Goal: Check status: Check status

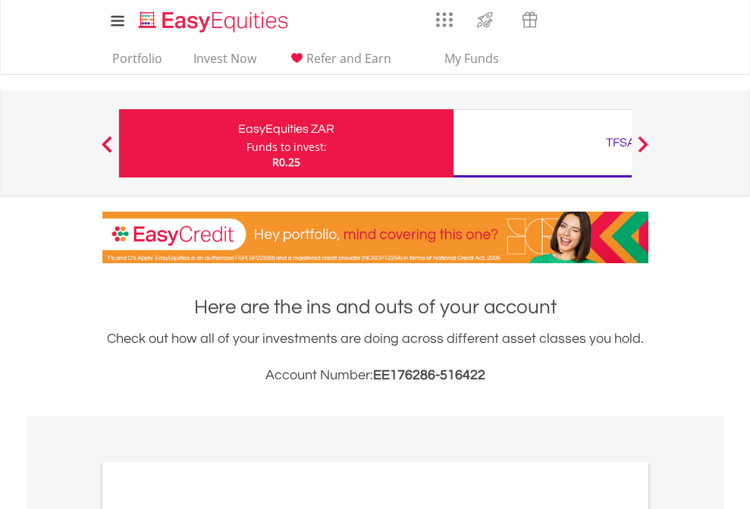
click at [246, 143] on div "Funds to invest:" at bounding box center [286, 147] width 80 height 15
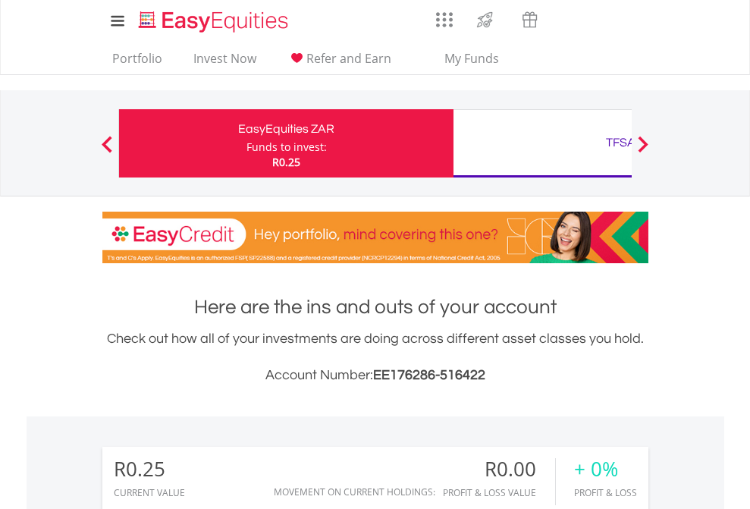
scroll to position [146, 238]
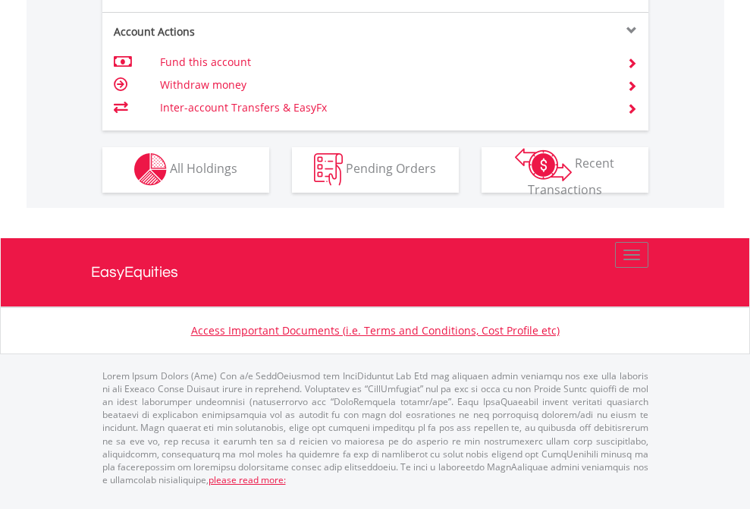
scroll to position [1418, 0]
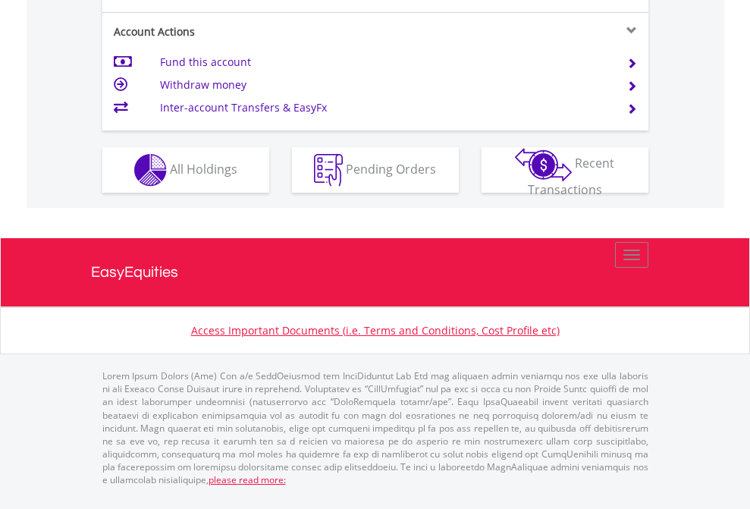
scroll to position [1423, 0]
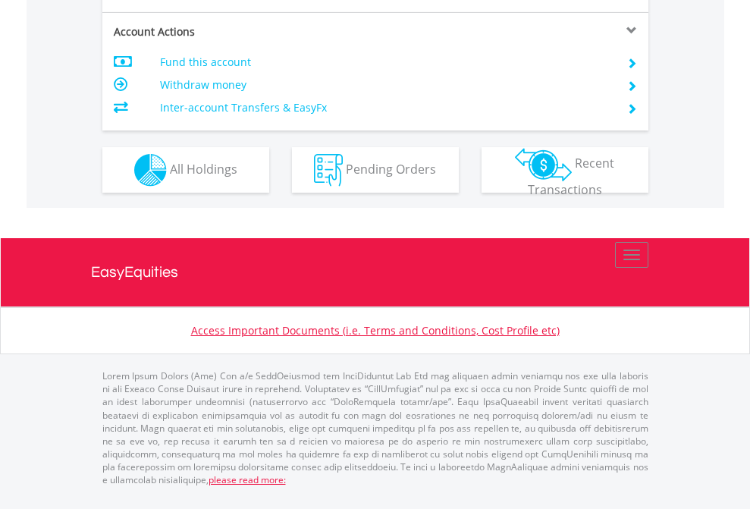
scroll to position [1423, 0]
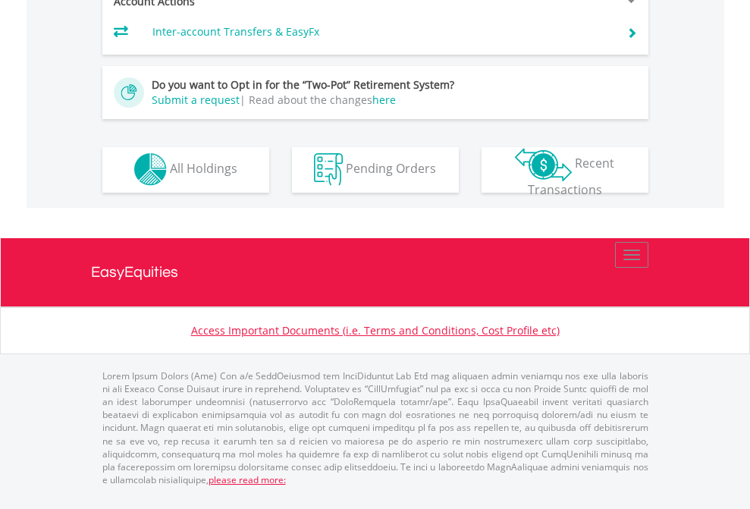
scroll to position [1418, 0]
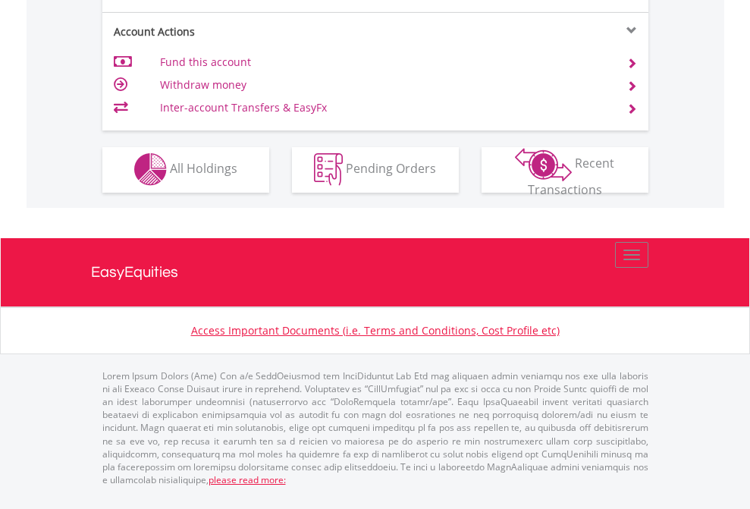
scroll to position [1418, 0]
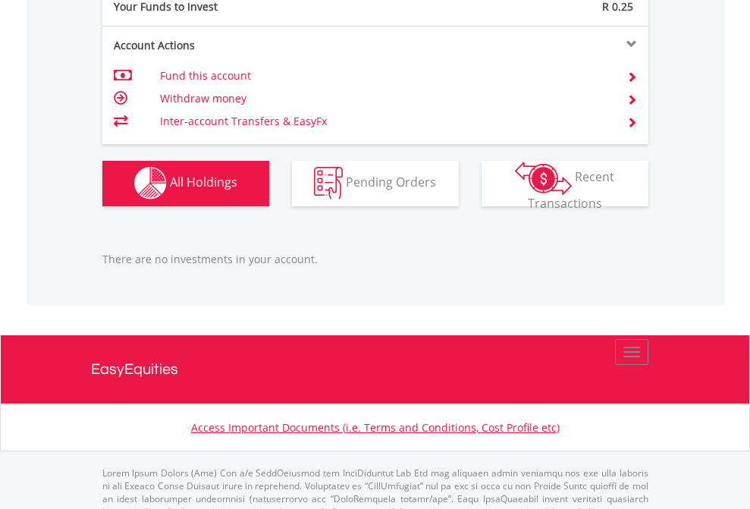
scroll to position [1501, 0]
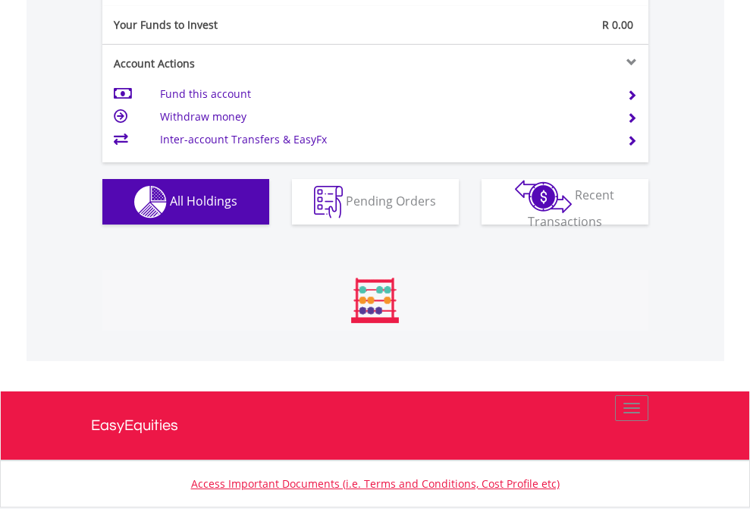
scroll to position [146, 238]
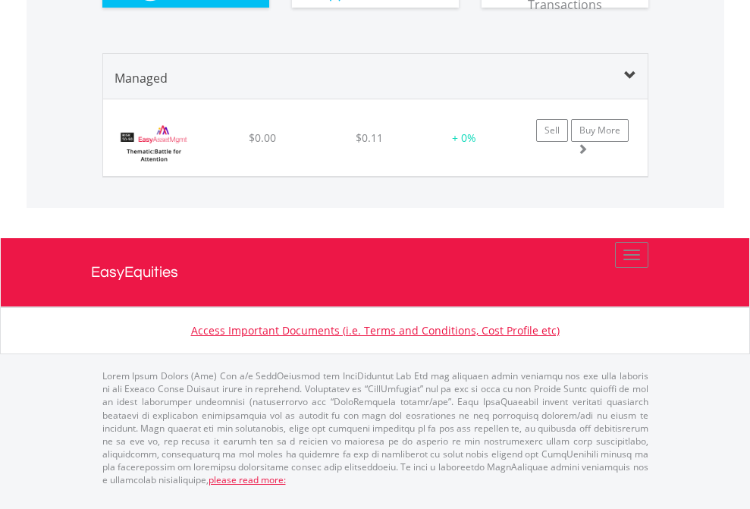
scroll to position [109, 0]
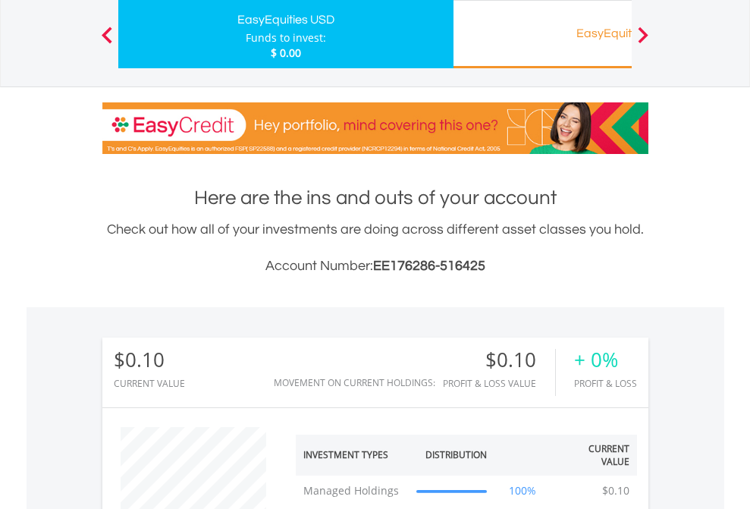
click at [542, 34] on div "EasyEquities RA" at bounding box center [621, 33] width 316 height 21
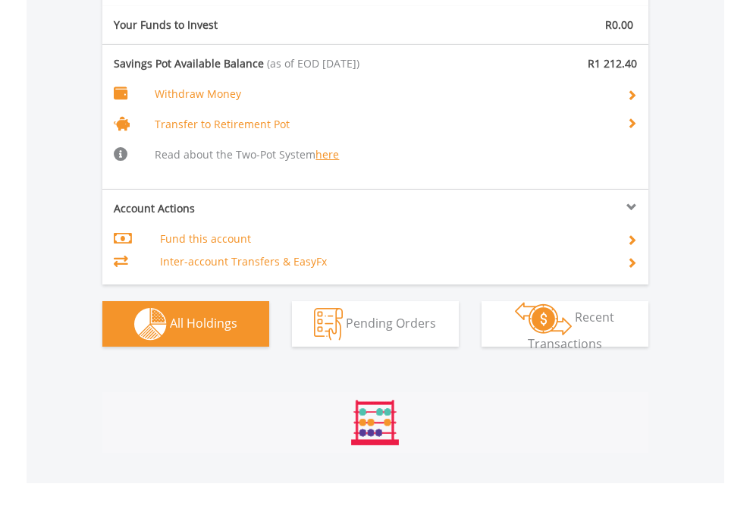
scroll to position [146, 238]
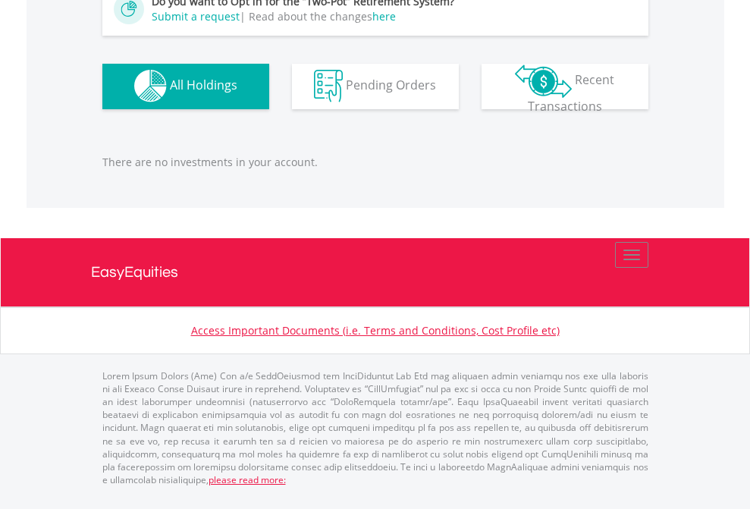
scroll to position [146, 238]
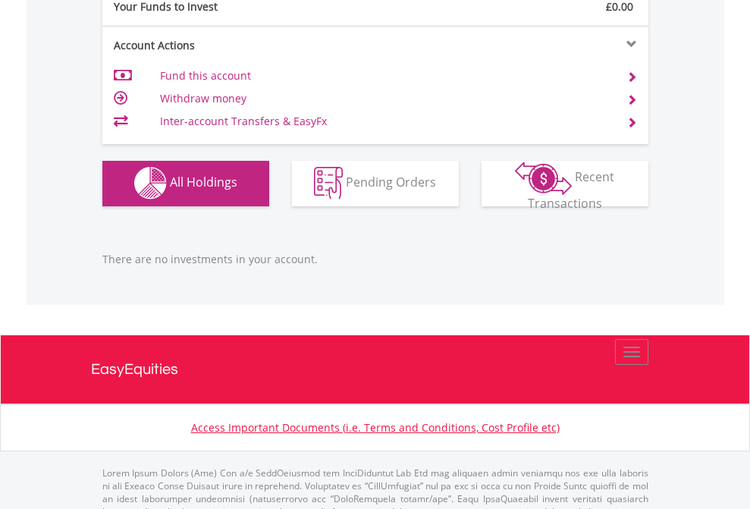
scroll to position [1501, 0]
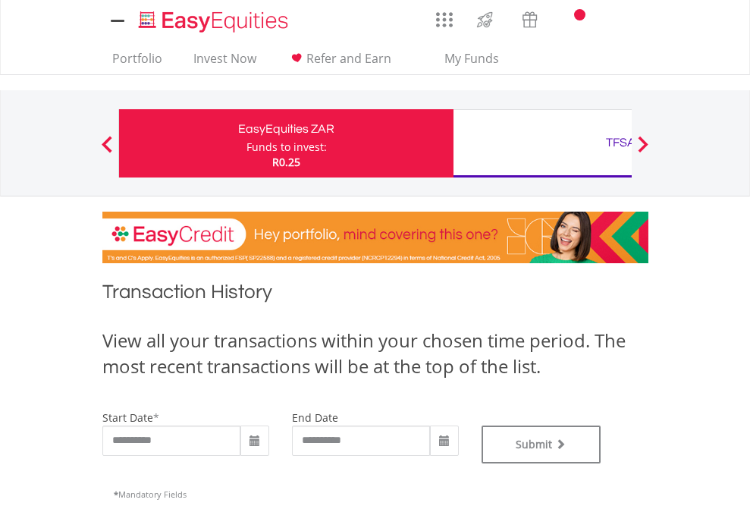
type input "**********"
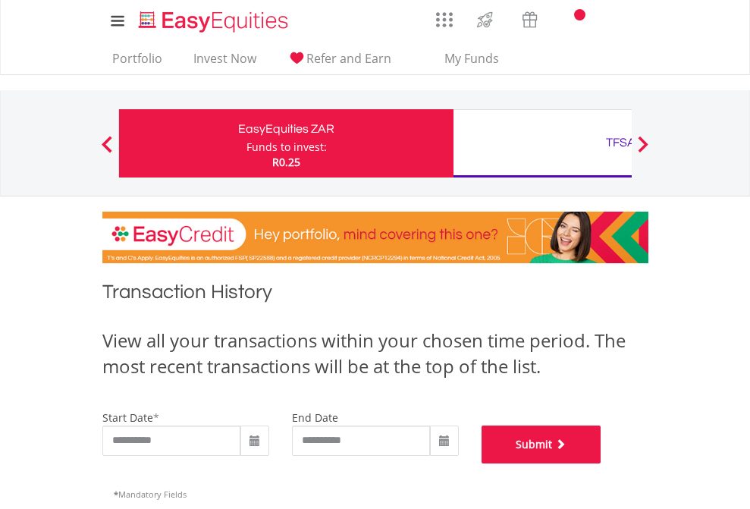
click at [601, 463] on button "Submit" at bounding box center [541, 444] width 120 height 38
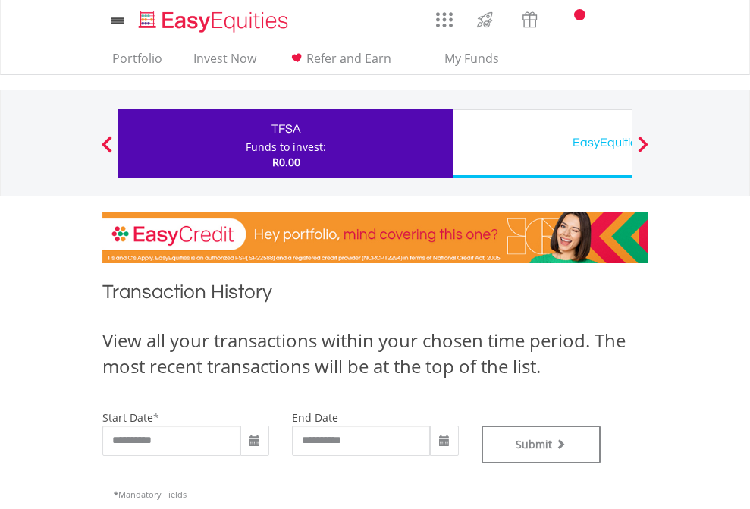
scroll to position [615, 0]
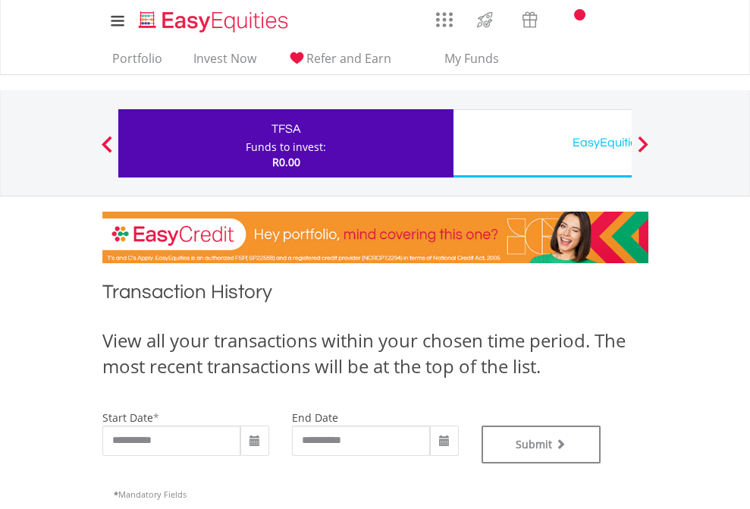
click at [542, 143] on div "EasyEquities USD" at bounding box center [621, 142] width 316 height 21
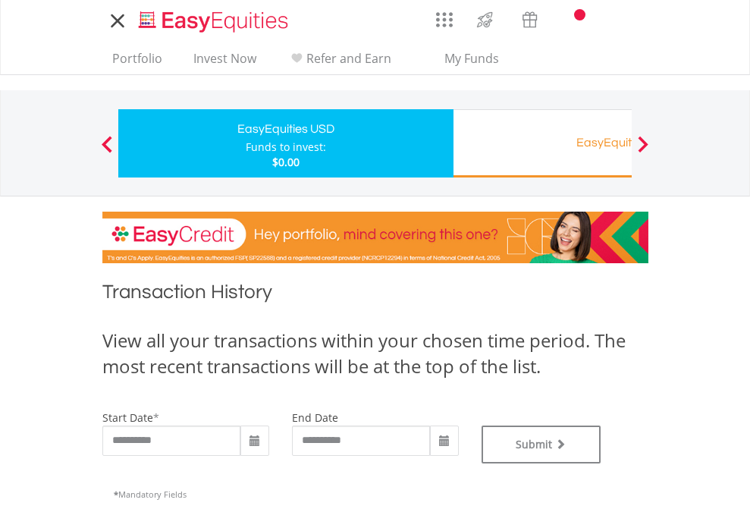
type input "**********"
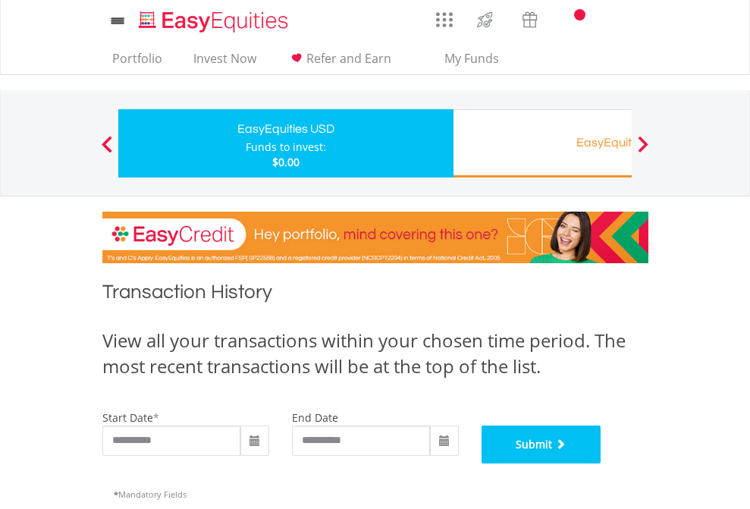
click at [601, 463] on button "Submit" at bounding box center [541, 444] width 120 height 38
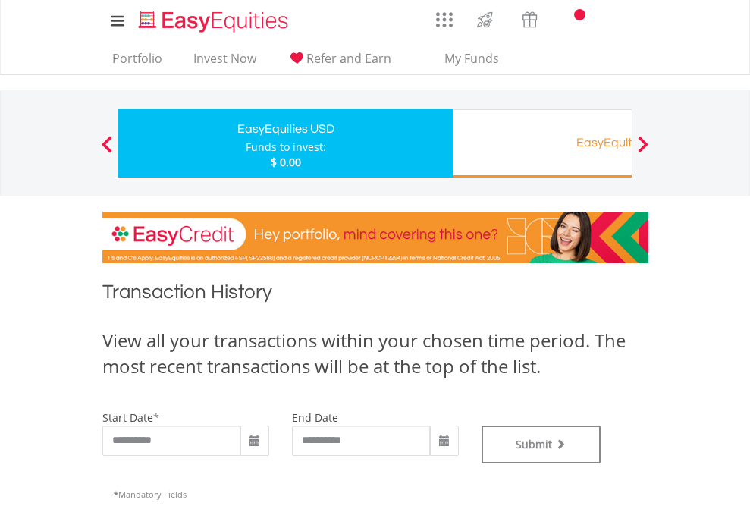
click at [542, 143] on div "EasyEquities RA" at bounding box center [621, 142] width 316 height 21
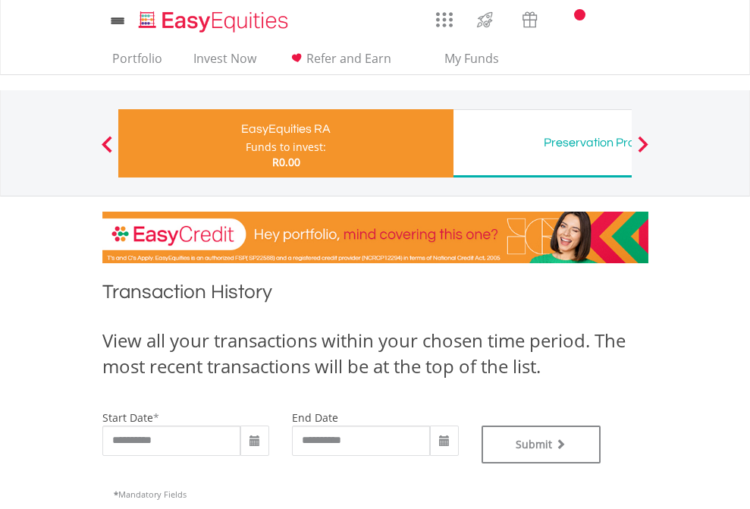
scroll to position [615, 0]
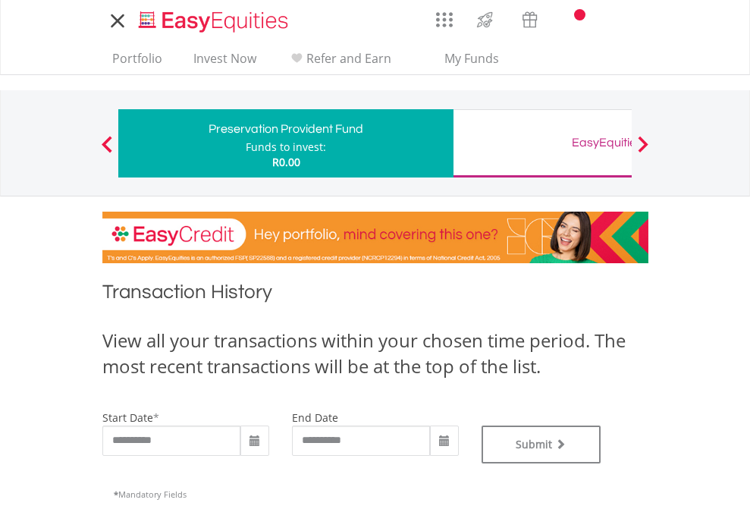
type input "**********"
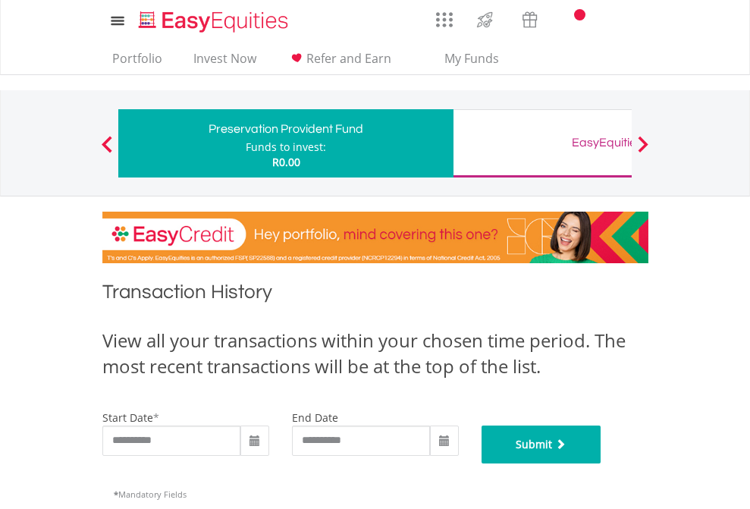
click at [601, 463] on button "Submit" at bounding box center [541, 444] width 120 height 38
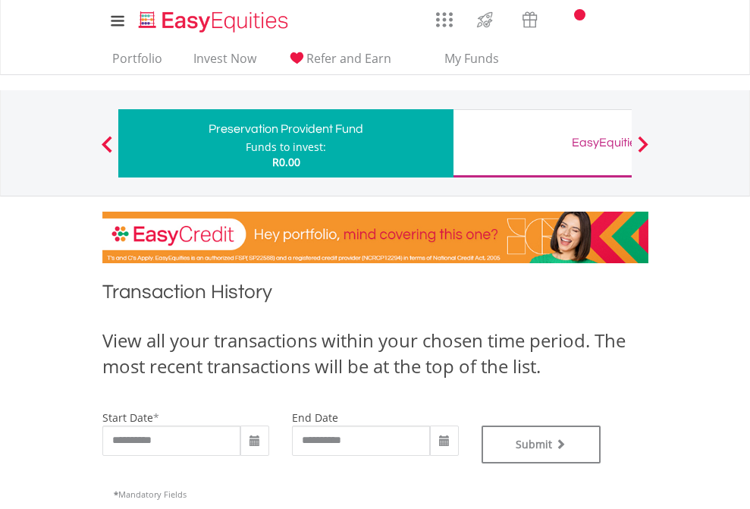
click at [542, 143] on div "EasyEquities GBP" at bounding box center [621, 142] width 316 height 21
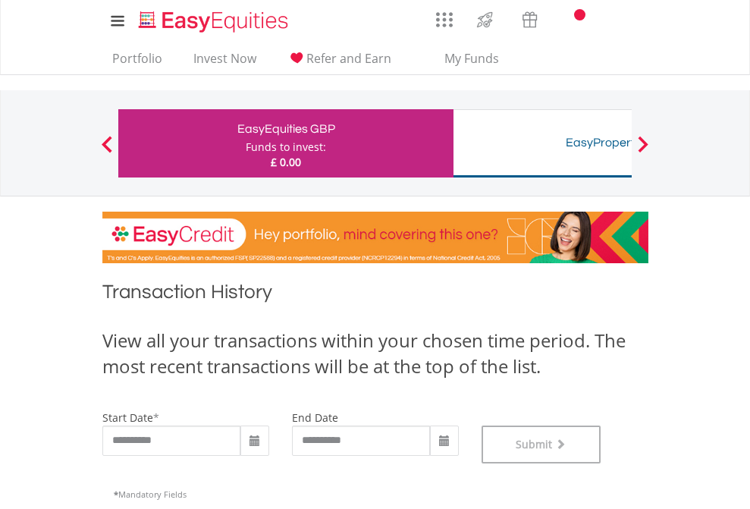
scroll to position [615, 0]
